Goal: Task Accomplishment & Management: Manage account settings

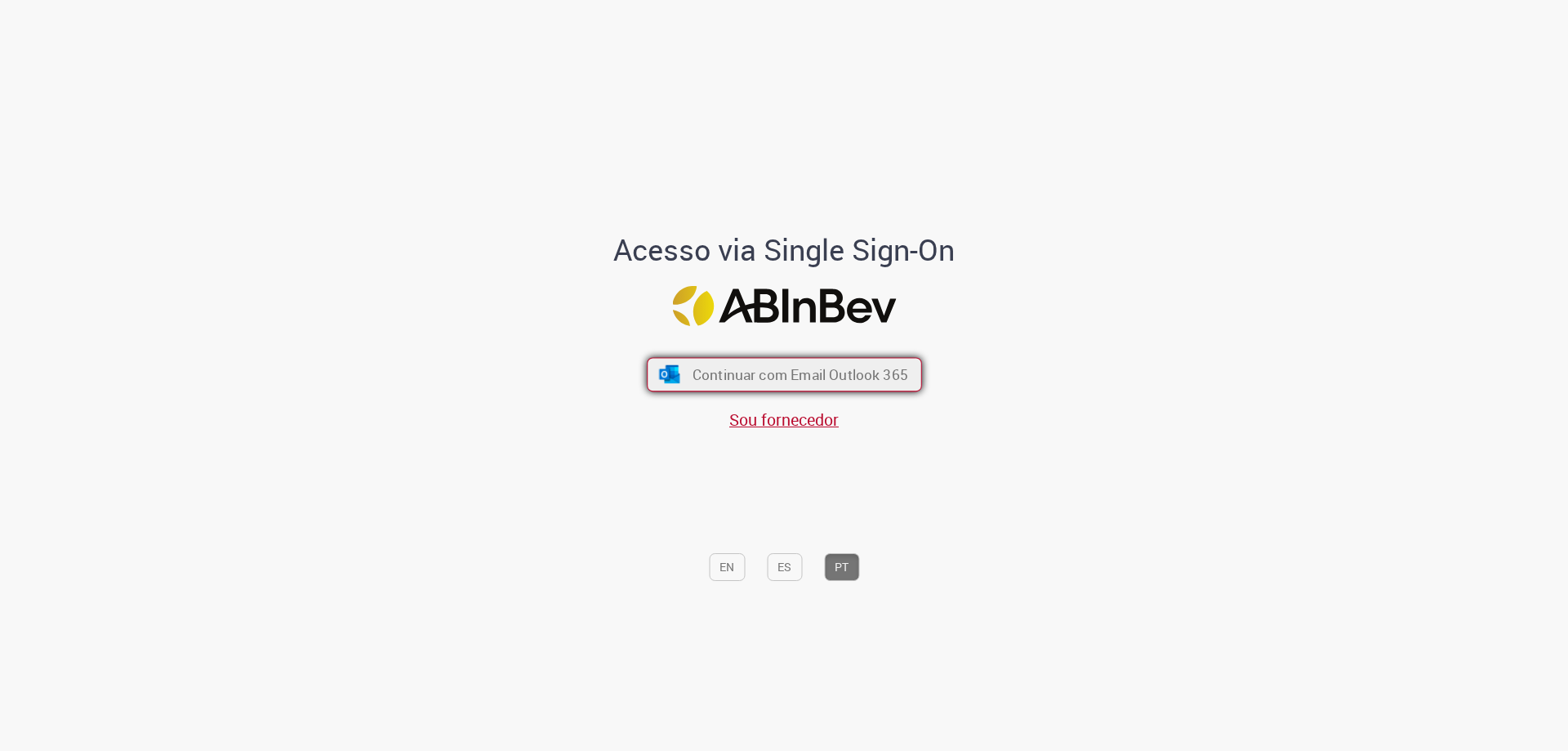
click at [728, 388] on button "Continuar com Email Outlook 365" at bounding box center [784, 375] width 276 height 34
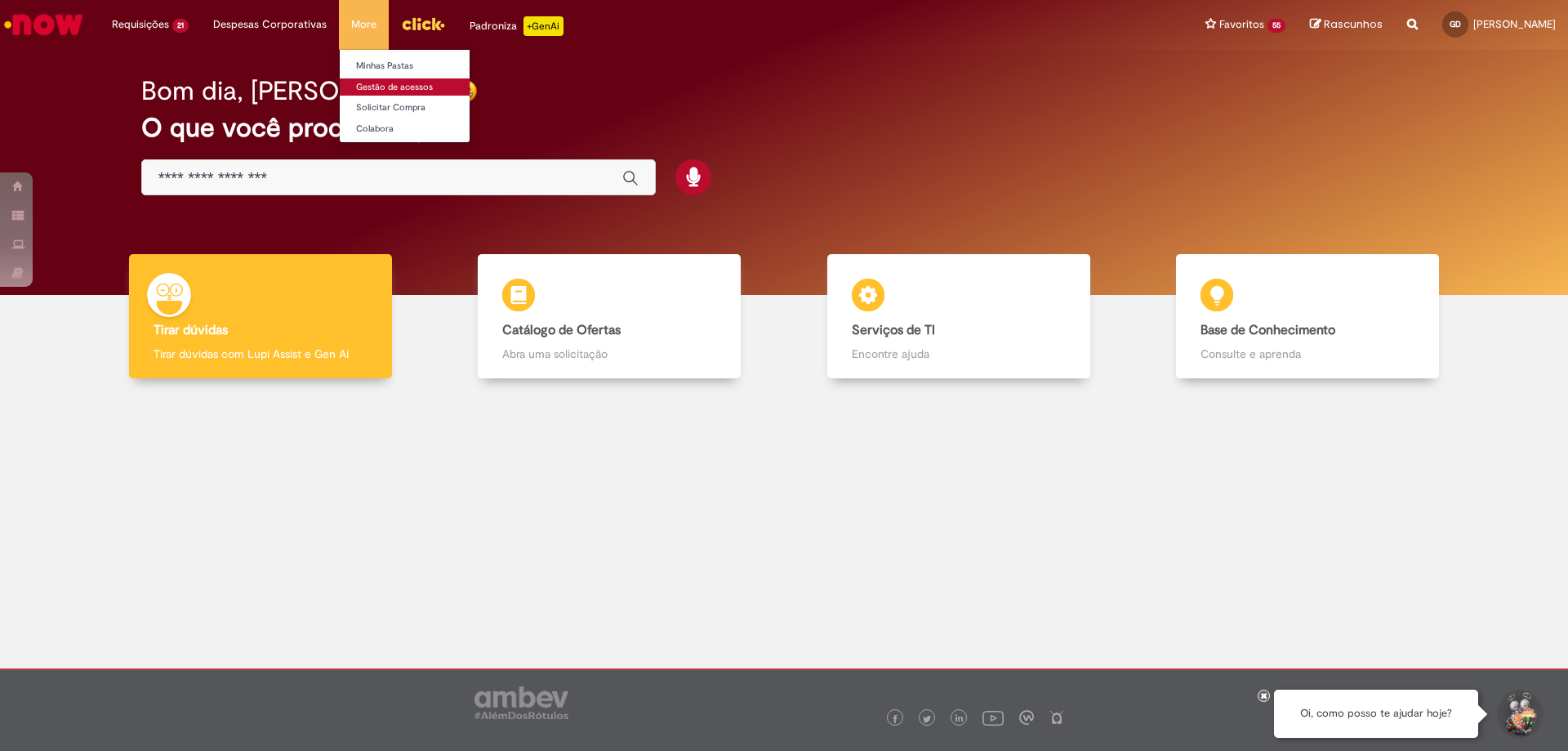
click at [369, 86] on link "Gestão de acessos" at bounding box center [430, 87] width 180 height 18
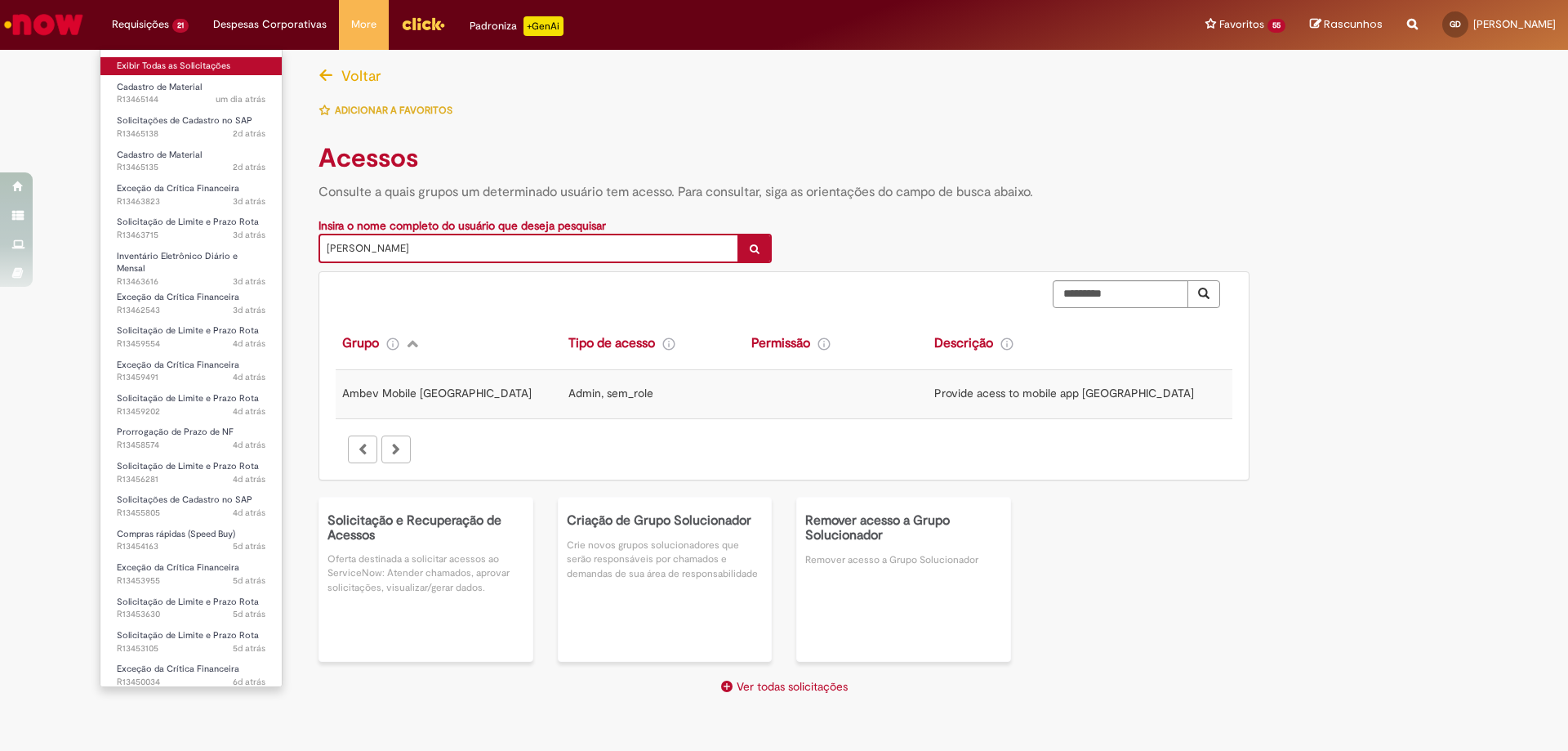
click at [191, 63] on link "Exibir Todas as Solicitações" at bounding box center [191, 65] width 181 height 18
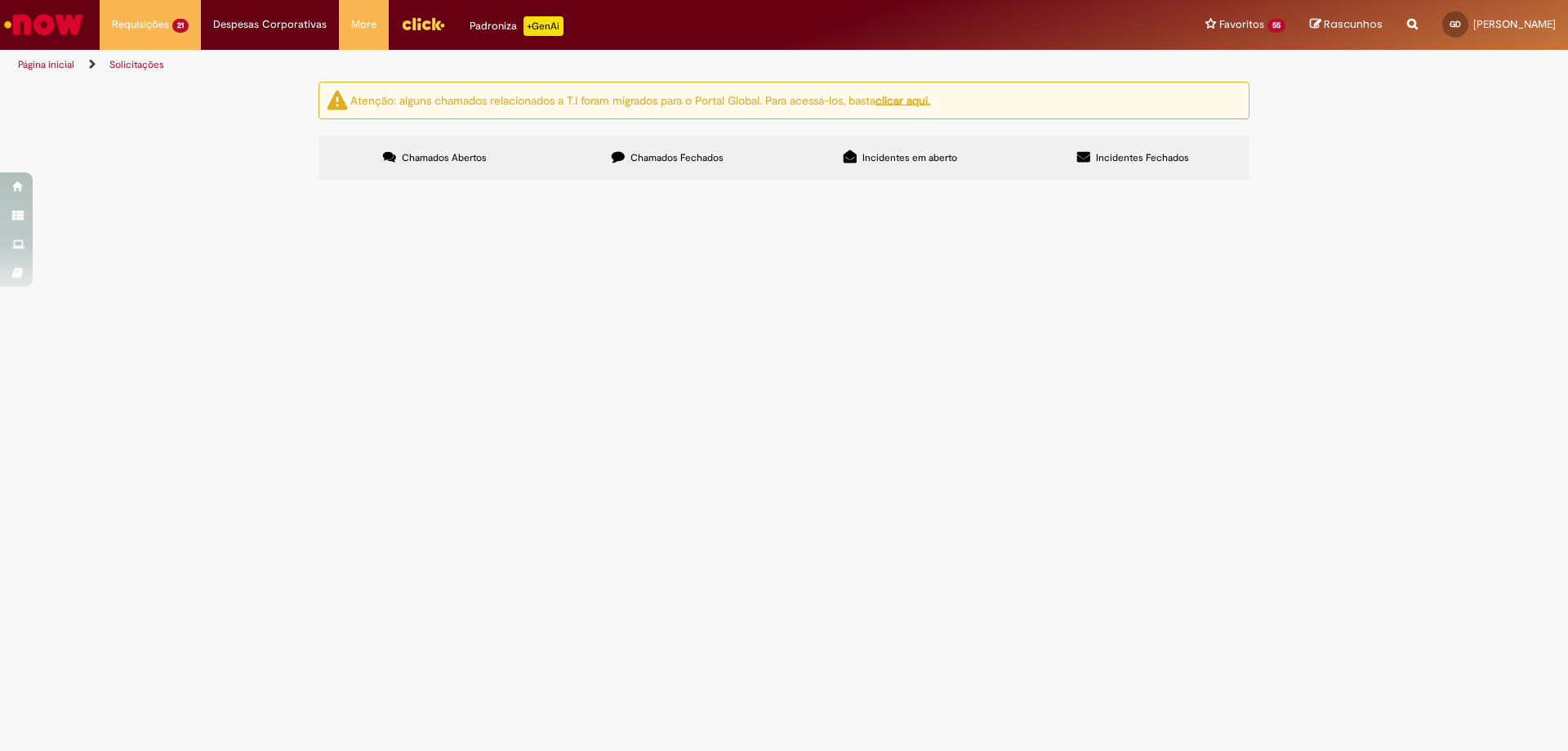
scroll to position [402, 0]
click at [0, 0] on td "Solicitações de cadastro Promax" at bounding box center [0, 0] width 0 height 0
click at [0, 0] on span "Solicitações de cadastro Promax" at bounding box center [0, 0] width 0 height 0
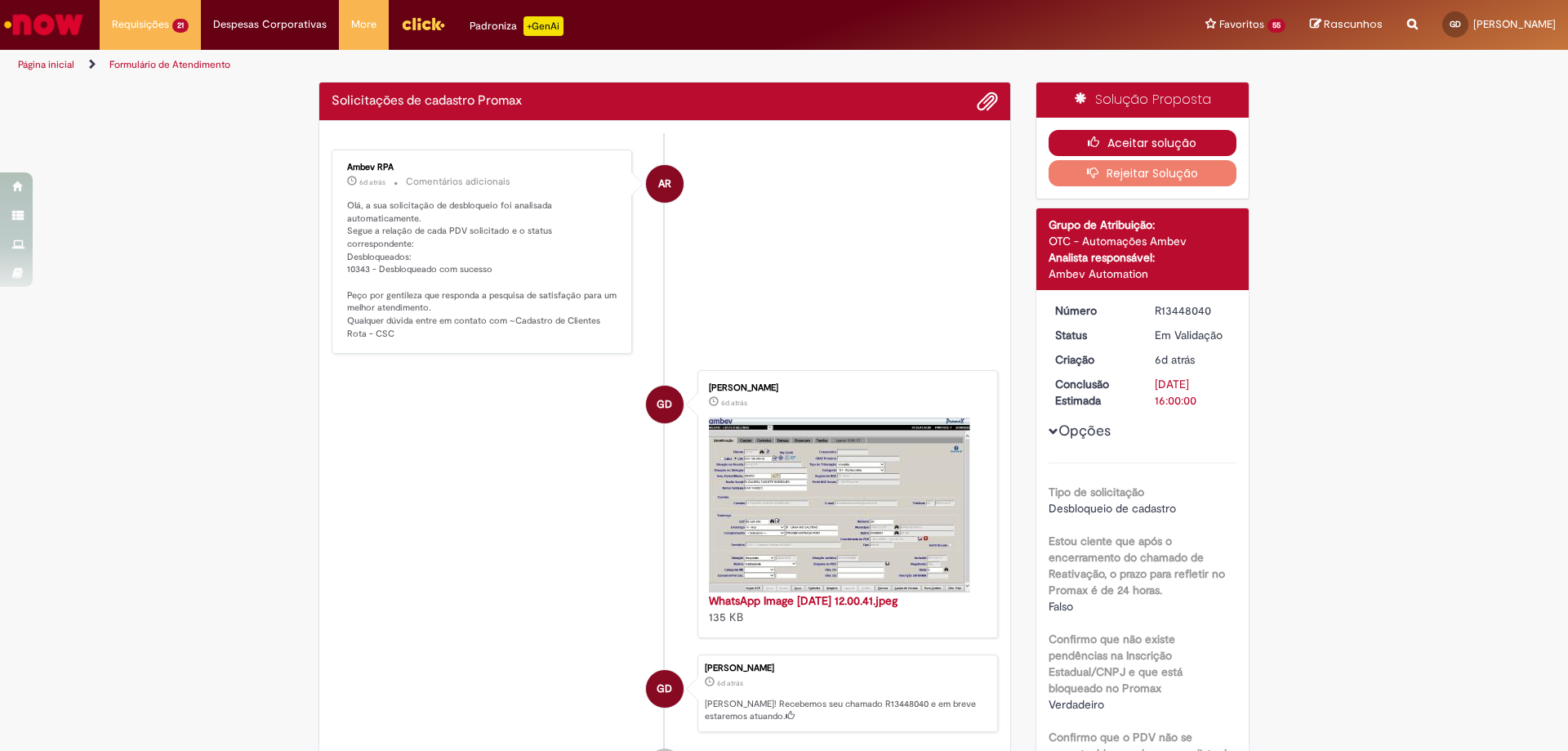
click at [1168, 136] on button "Aceitar solução" at bounding box center [1143, 143] width 189 height 26
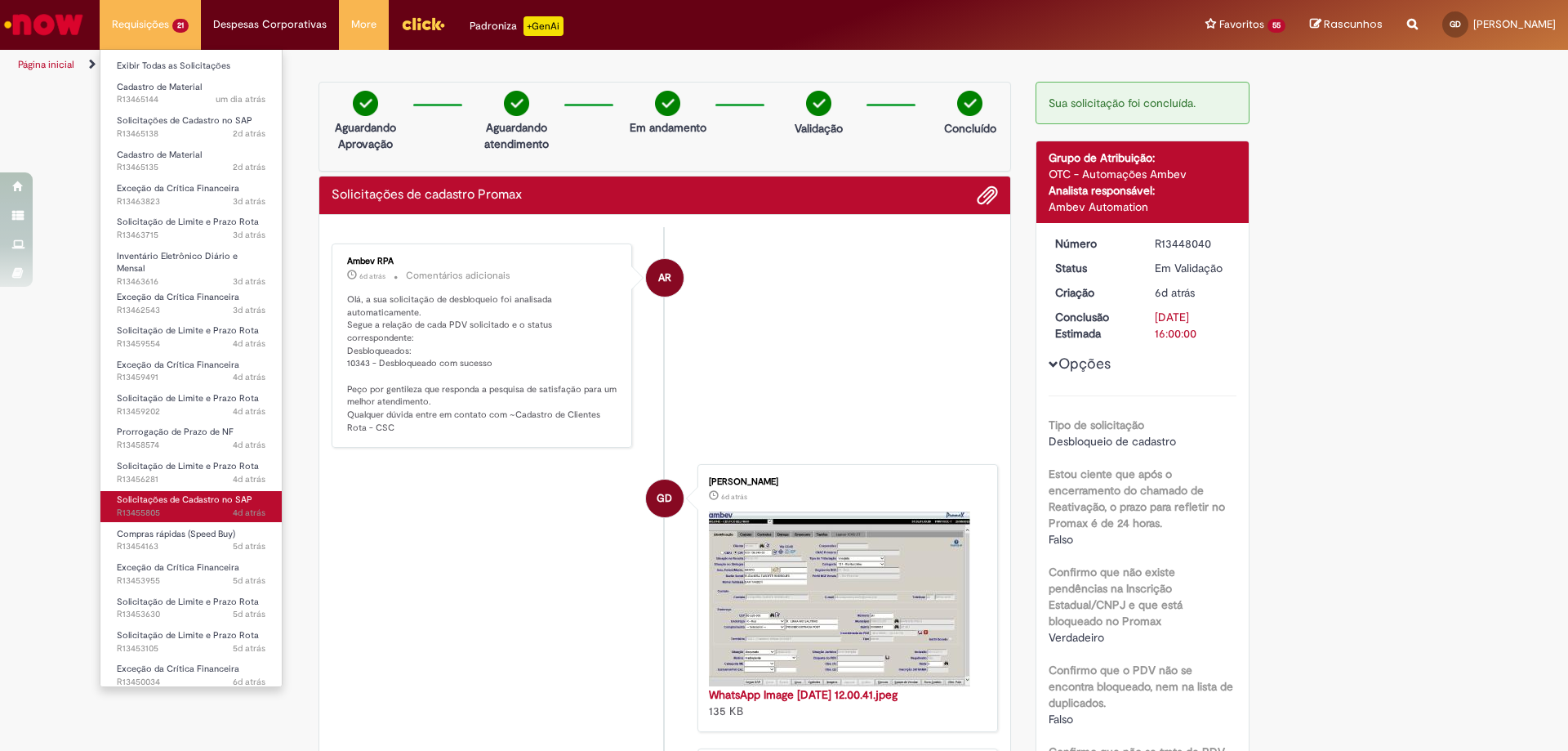
scroll to position [110, 0]
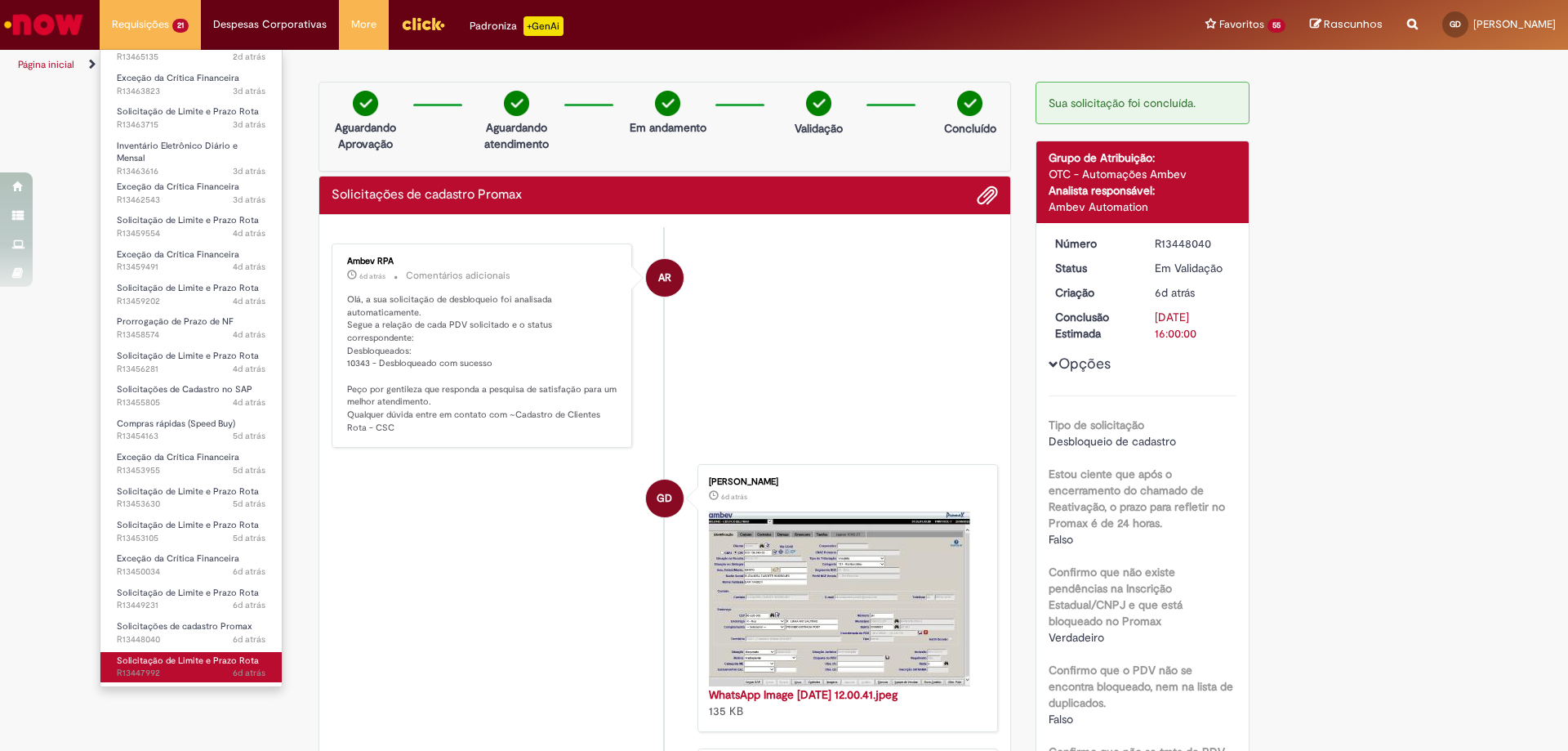
click at [204, 664] on span "Solicitação de Limite e Prazo Rota" at bounding box center [188, 661] width 142 height 12
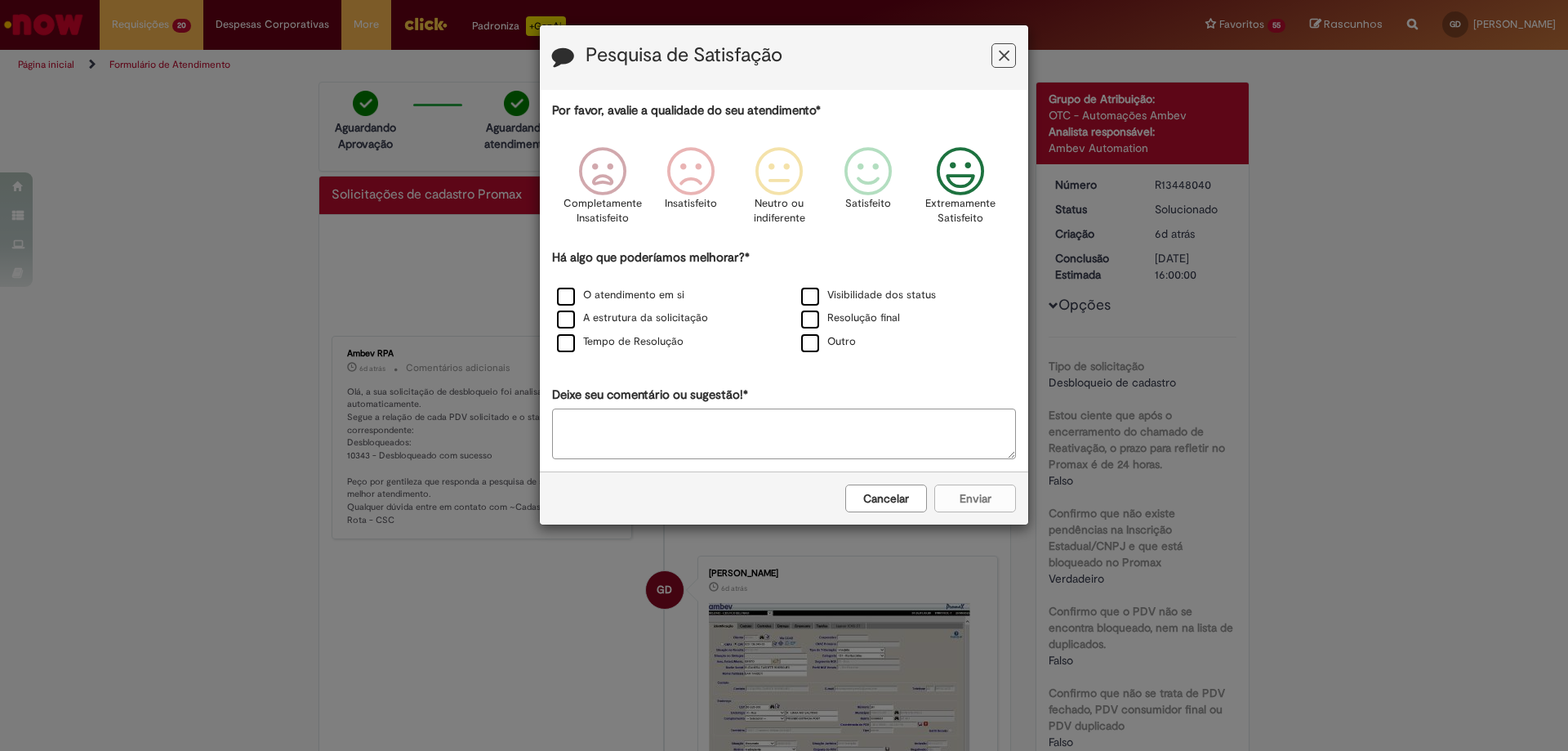
click at [989, 176] on icon "Feedback" at bounding box center [961, 171] width 61 height 49
click at [884, 312] on label "Resolução final" at bounding box center [851, 318] width 99 height 15
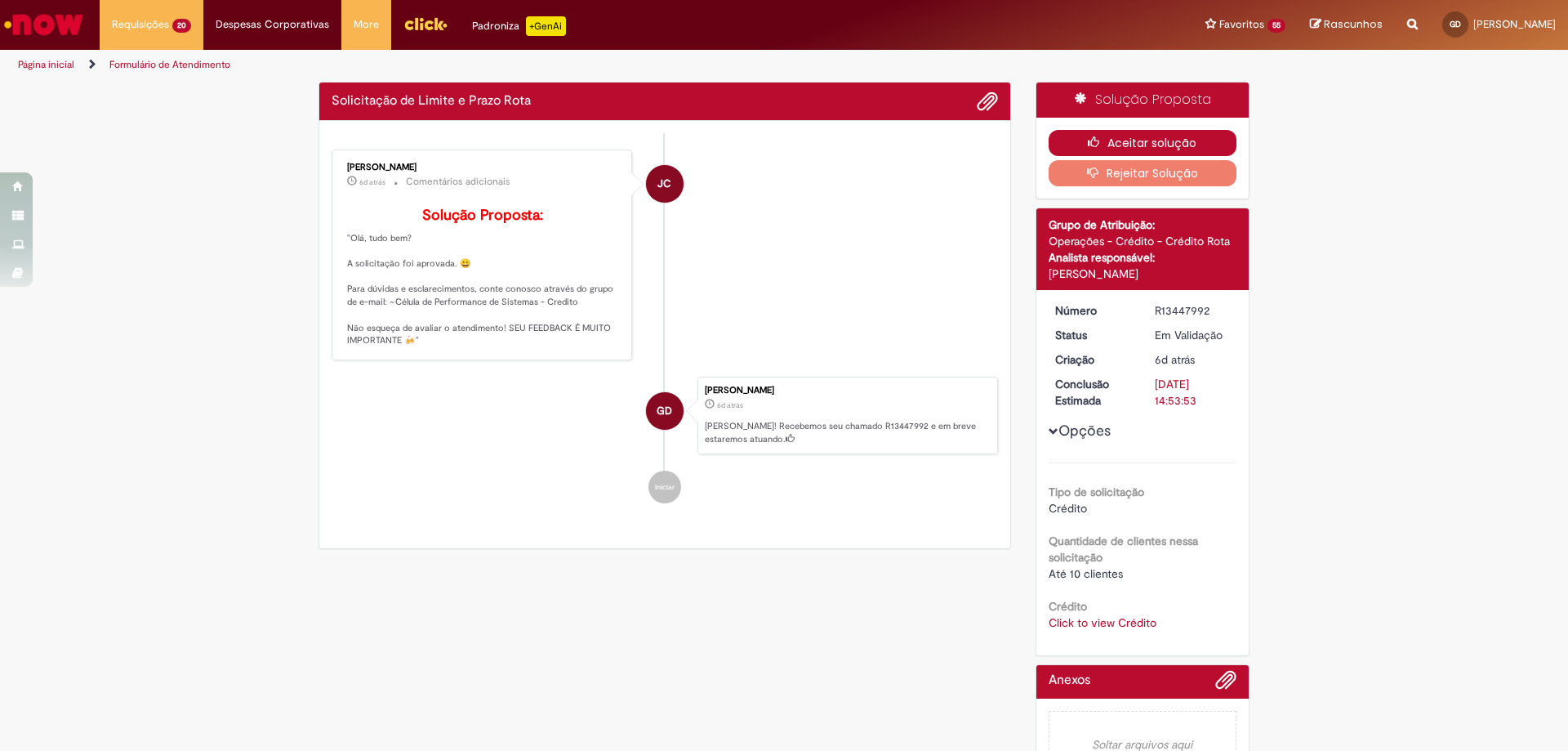
click at [1147, 138] on button "Aceitar solução" at bounding box center [1143, 143] width 189 height 26
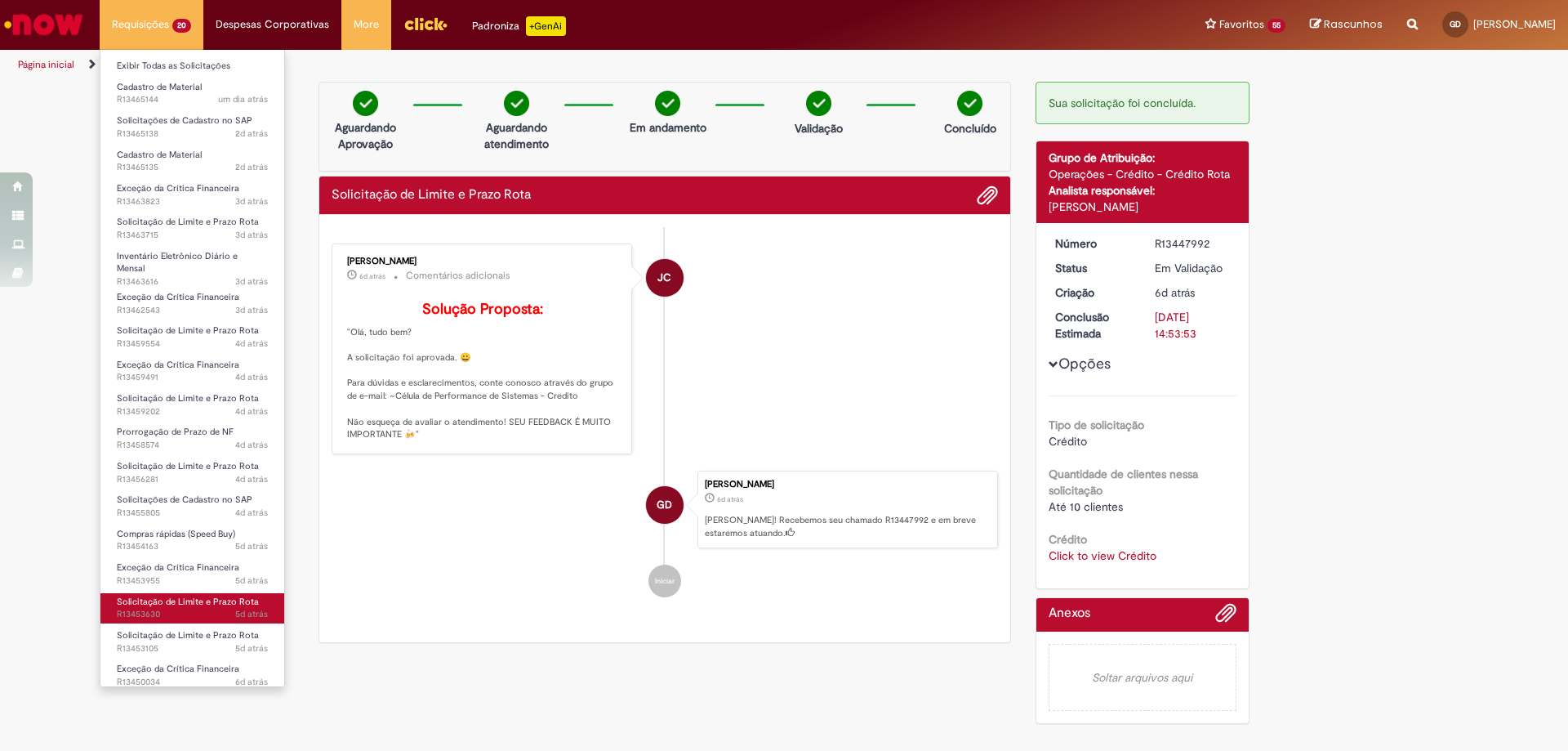
scroll to position [77, 0]
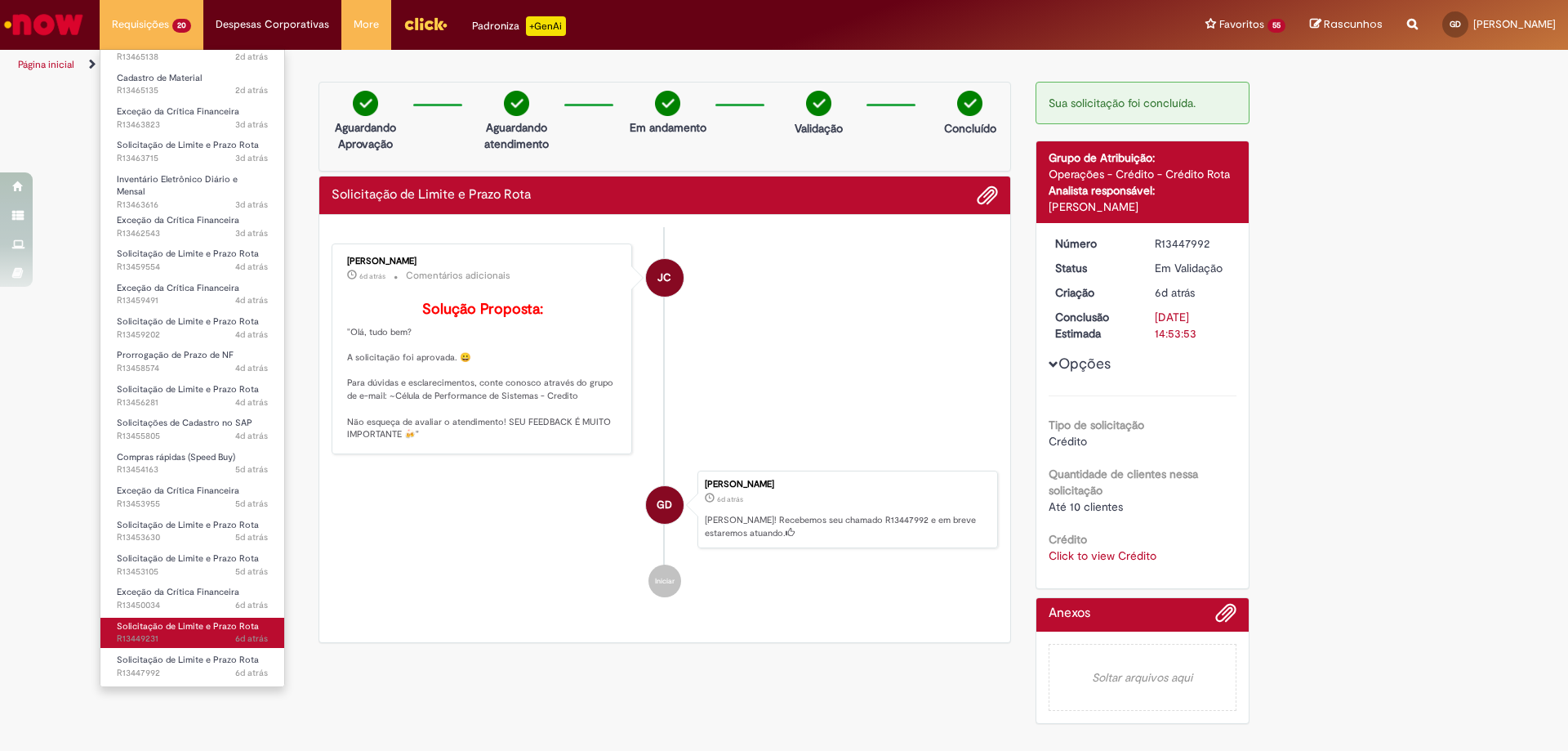
click at [189, 634] on span "6d atrás 6 dias atrás R13449231" at bounding box center [193, 639] width 151 height 13
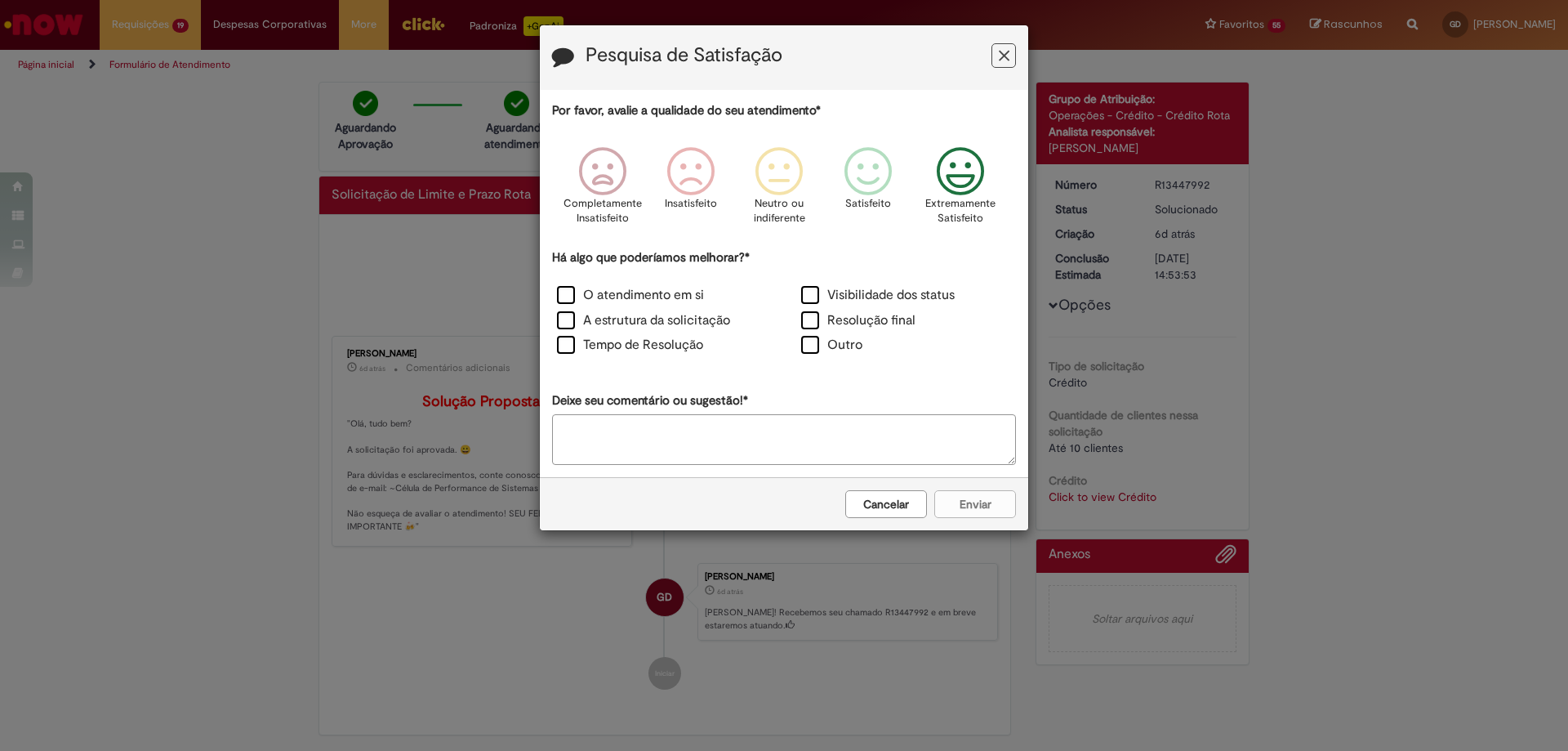
click at [985, 189] on icon "Feedback" at bounding box center [961, 171] width 61 height 49
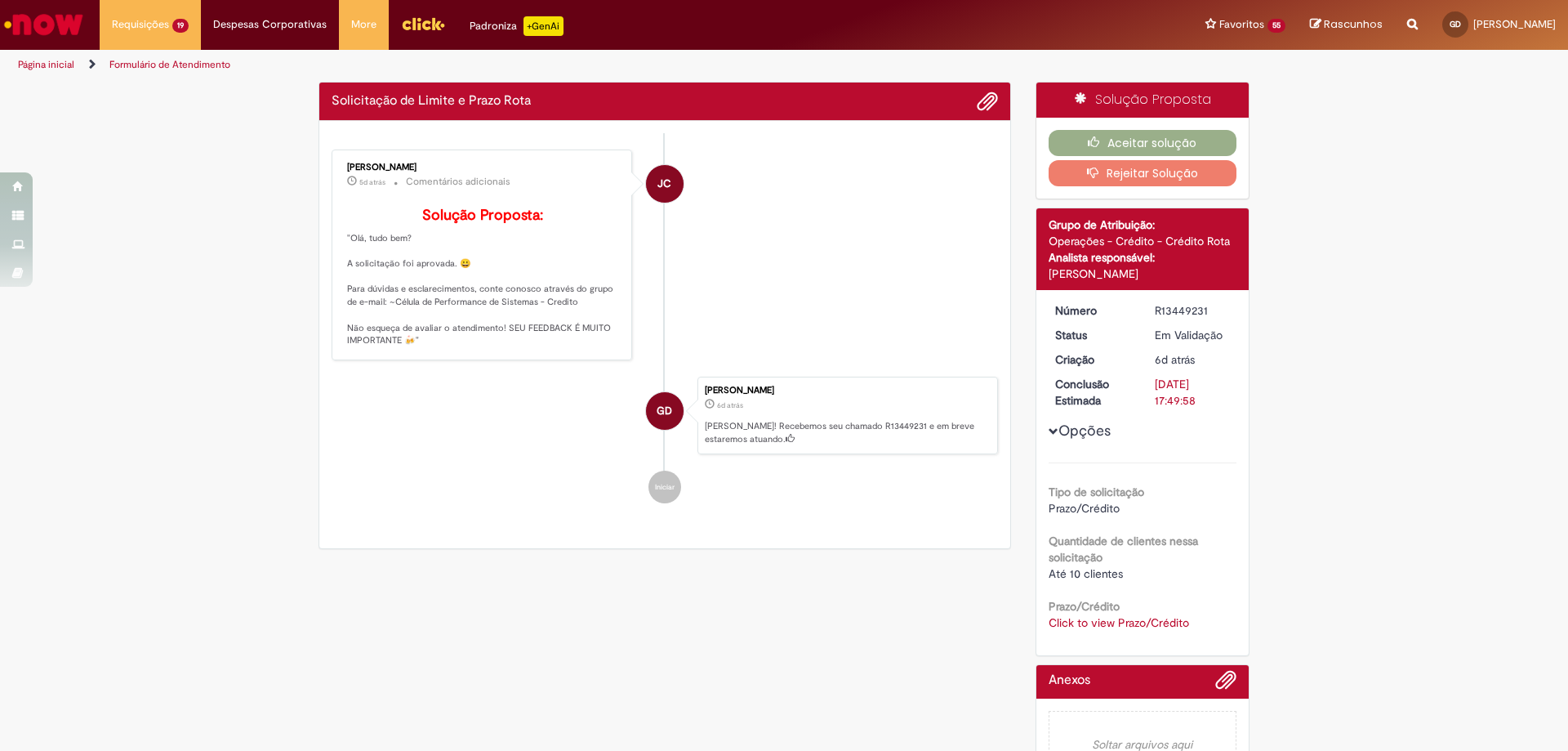
click at [885, 326] on div "Por favor, avalie a qualidade do seu atendimento* Completamente Insatisfeito In…" at bounding box center [784, 158] width 464 height 365
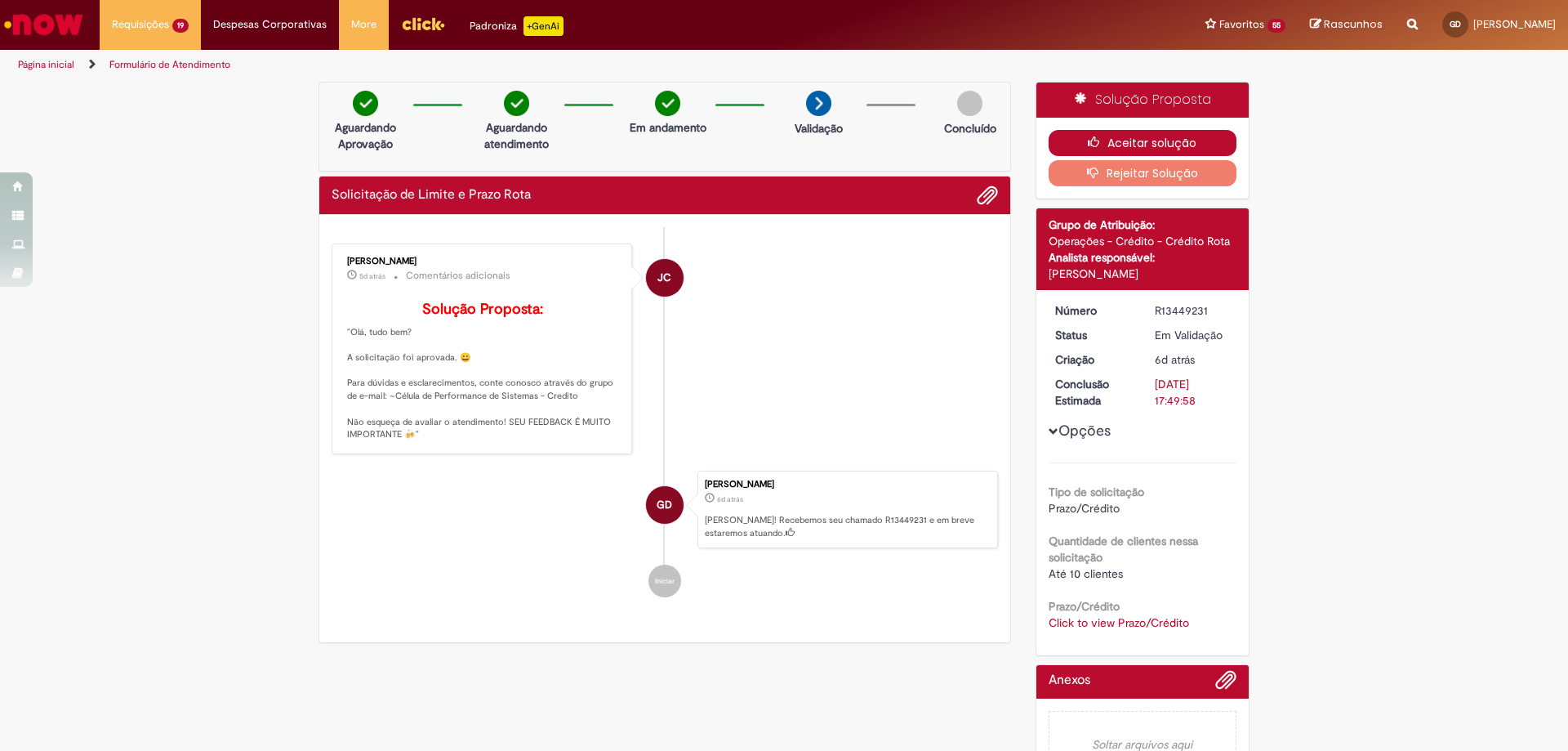
click at [1124, 136] on button "Aceitar solução" at bounding box center [1143, 143] width 189 height 26
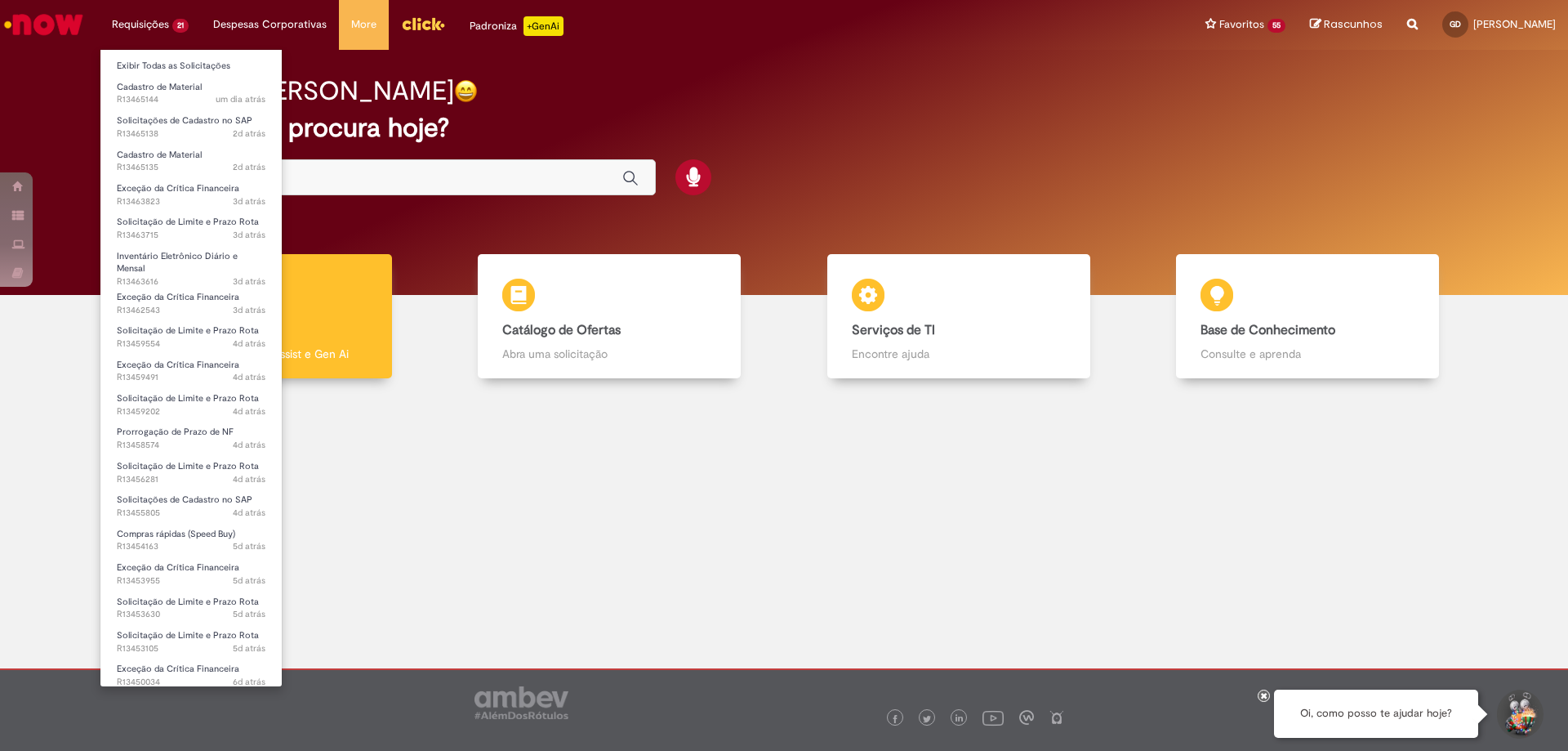
click at [152, 76] on li "Cadastro de Material um dia atrás um dia atrás R13465144" at bounding box center [191, 92] width 181 height 33
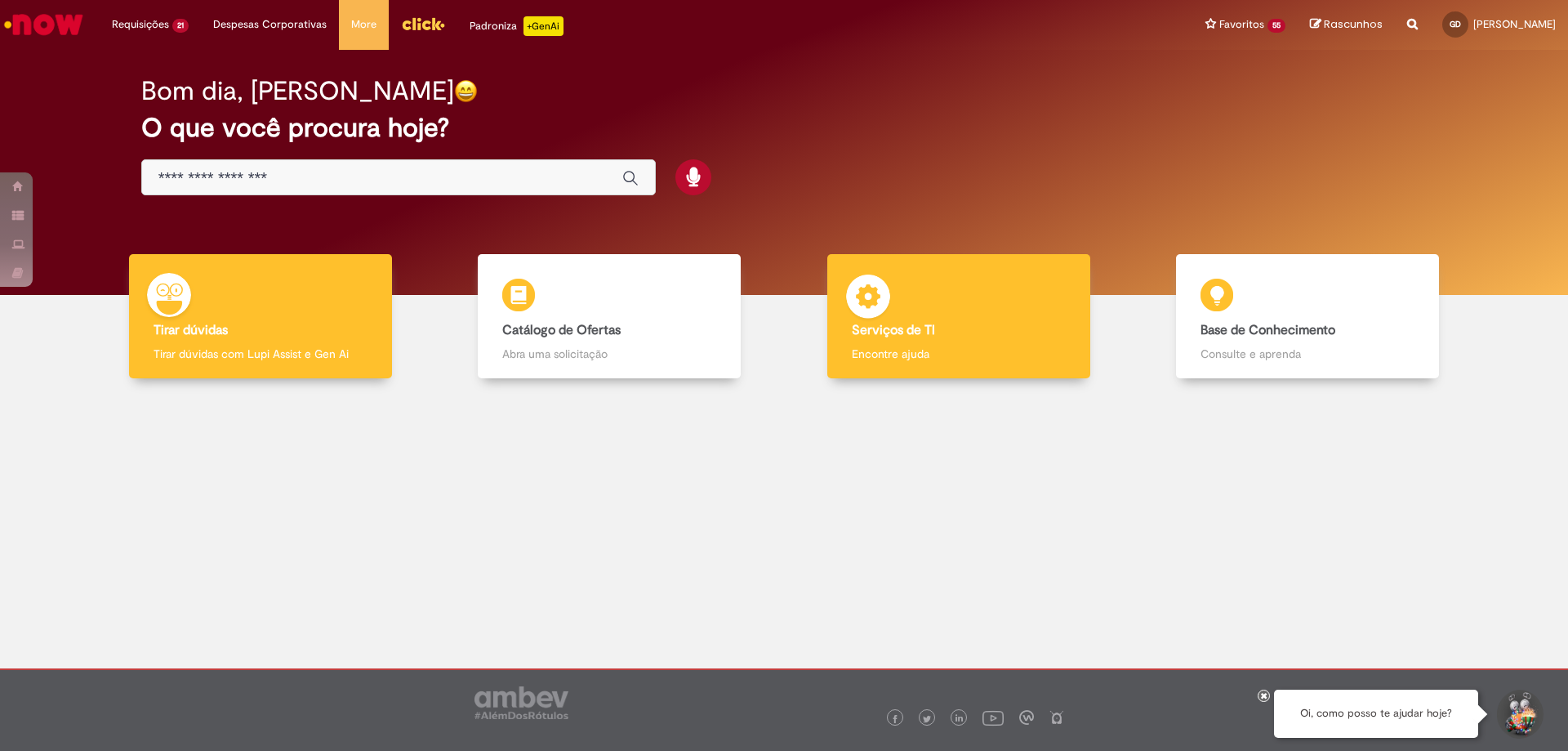
click at [1003, 314] on div "Serviços de TI Serviços de TI Encontre ajuda" at bounding box center [959, 317] width 263 height 125
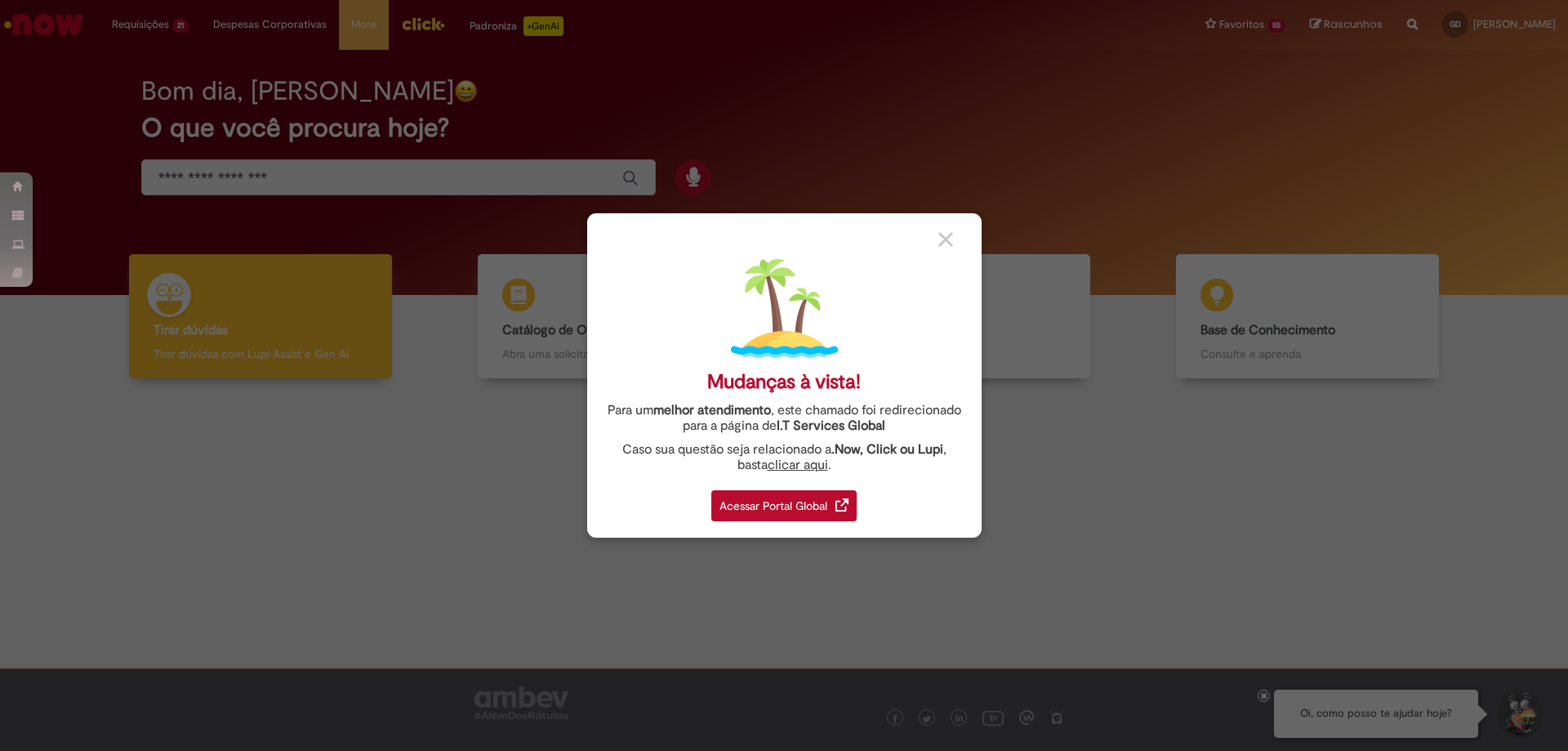
click at [820, 492] on div "Acessar Portal Global" at bounding box center [784, 506] width 145 height 31
